Goal: Find specific page/section: Find specific page/section

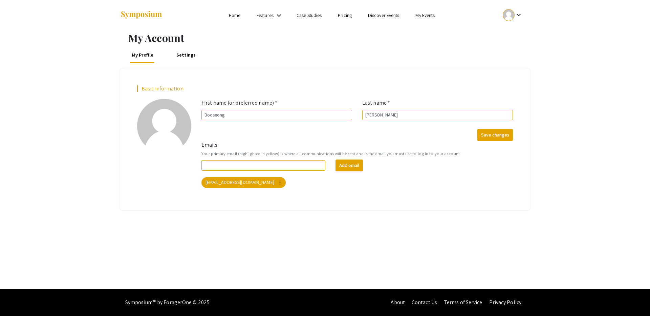
click at [282, 15] on mat-icon "keyboard_arrow_down" at bounding box center [279, 16] width 8 height 8
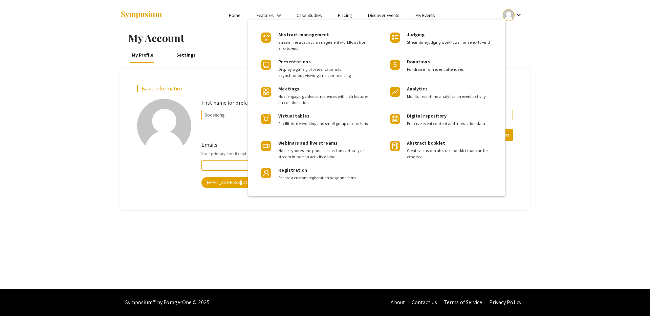
click at [381, 15] on div at bounding box center [325, 158] width 650 height 316
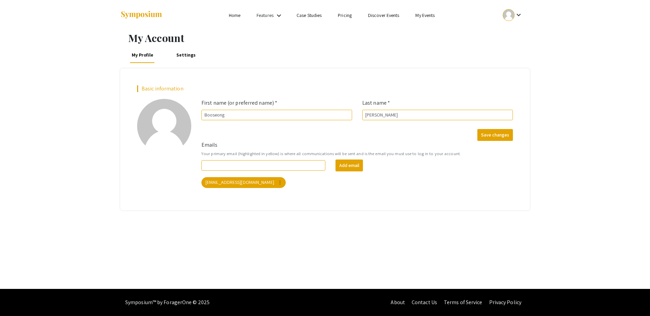
click at [381, 15] on link "Discover Events" at bounding box center [384, 15] width 32 height 6
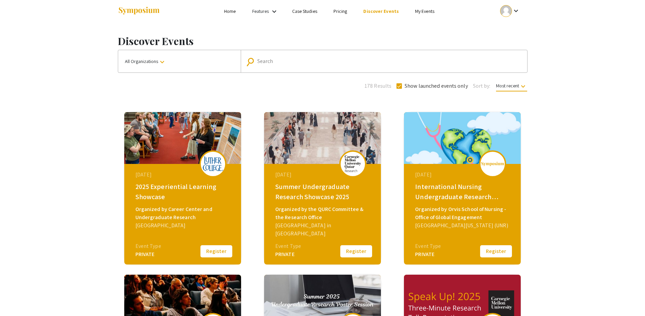
scroll to position [9, 0]
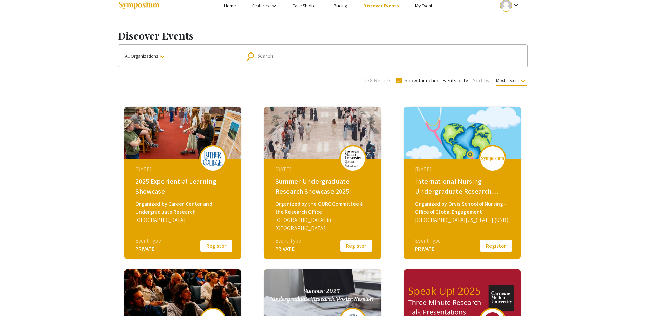
click at [267, 58] on input "Search" at bounding box center [387, 56] width 261 height 6
type input "[PERSON_NAME] [PERSON_NAME]"
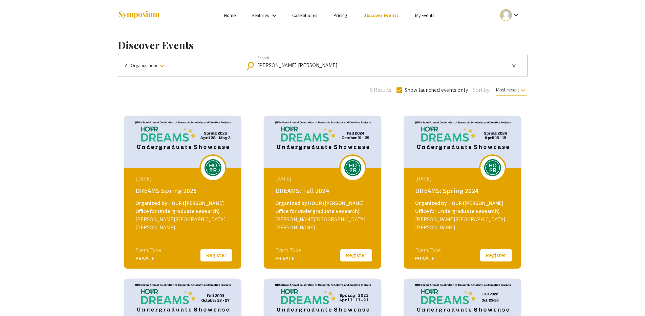
click at [152, 253] on div "Event Type" at bounding box center [148, 250] width 26 height 8
click at [181, 185] on div "[DATE] DREAMS Spring 2025 Organized by HOUR ([PERSON_NAME] Office for Undergrad…" at bounding box center [183, 210] width 117 height 85
click at [172, 192] on div "DREAMS Spring 2025" at bounding box center [183, 191] width 96 height 10
click at [162, 152] on img at bounding box center [182, 142] width 117 height 52
click at [191, 136] on img at bounding box center [182, 142] width 117 height 52
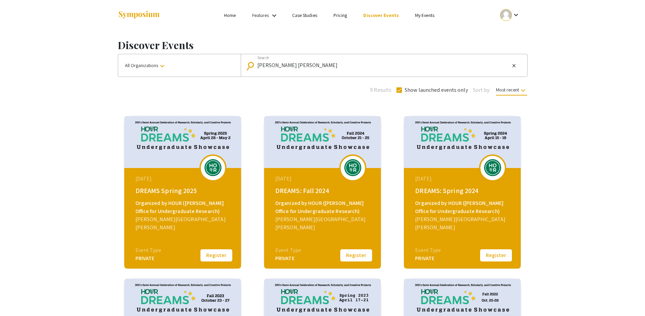
click at [202, 163] on div at bounding box center [213, 167] width 27 height 27
click at [212, 163] on img at bounding box center [213, 167] width 20 height 17
